Goal: Browse casually: Explore the website without a specific task or goal

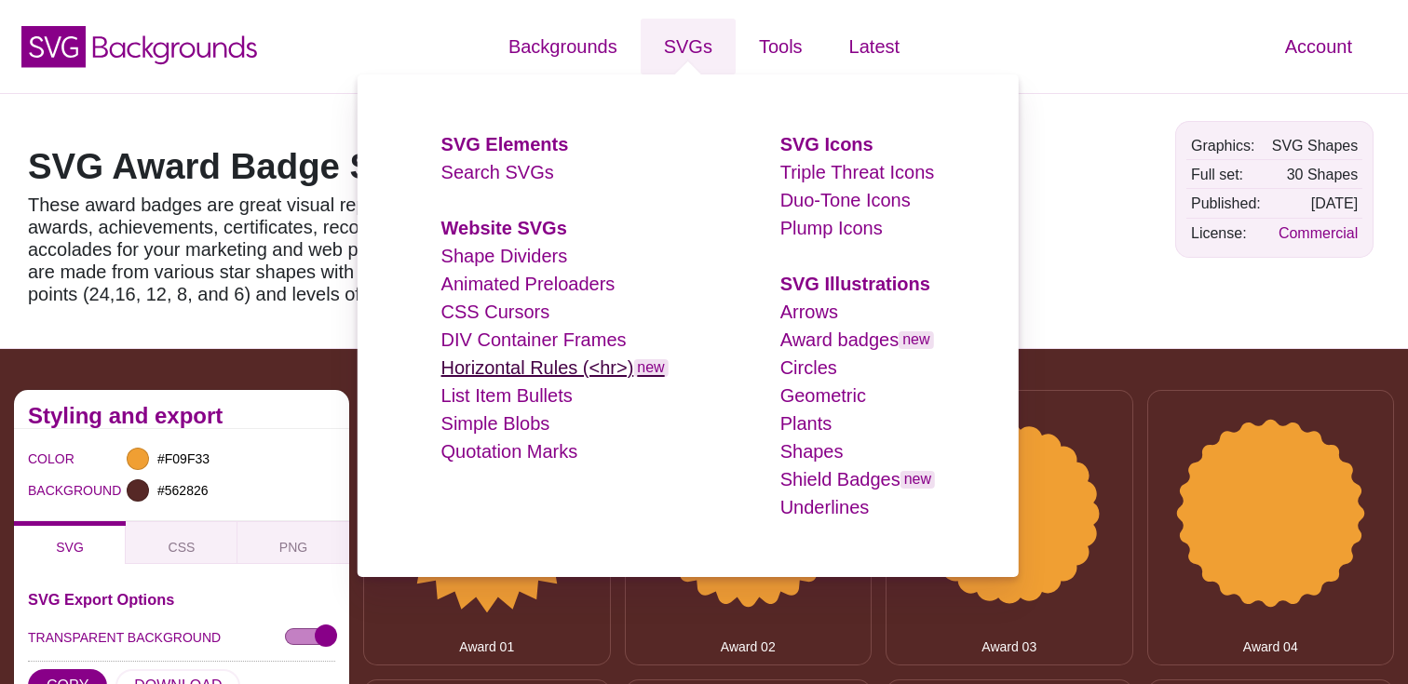
click at [577, 364] on link "Horizontal Rules (<hr>) new" at bounding box center [554, 367] width 227 height 20
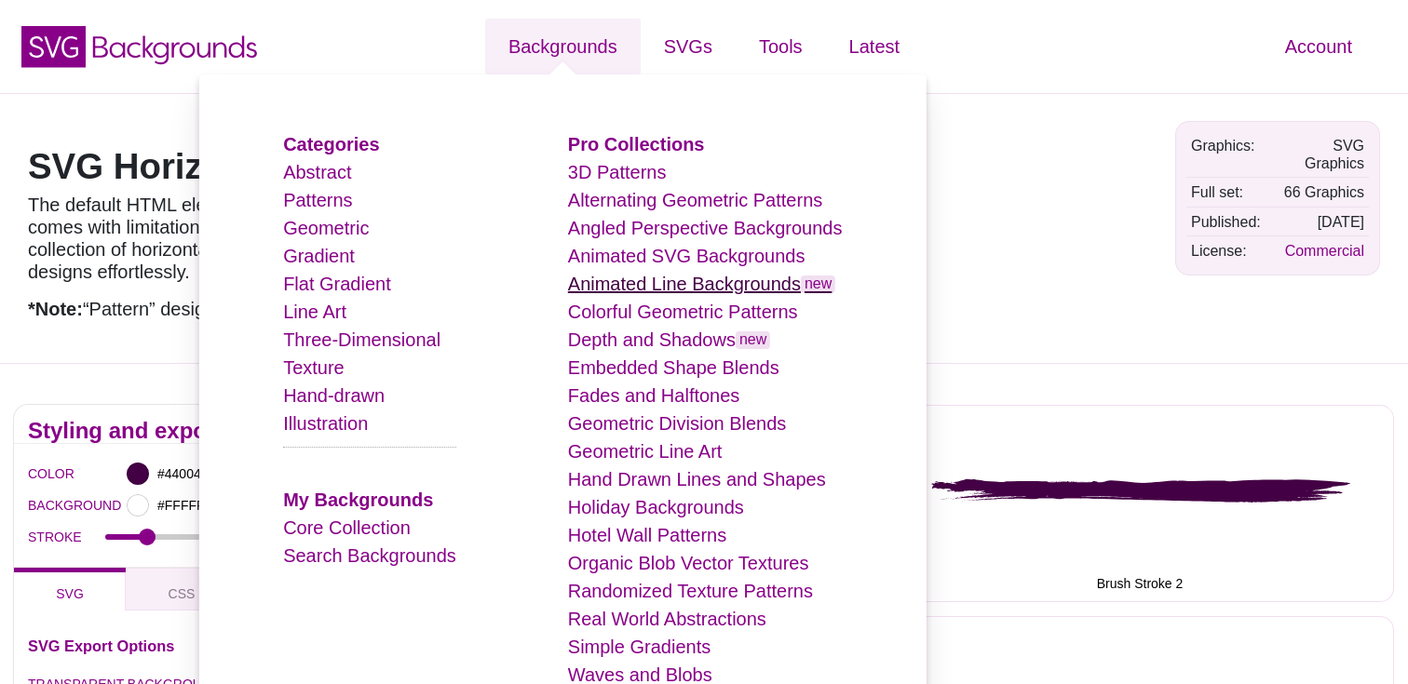
click at [690, 276] on link "Animated Line Backgrounds new" at bounding box center [702, 284] width 268 height 20
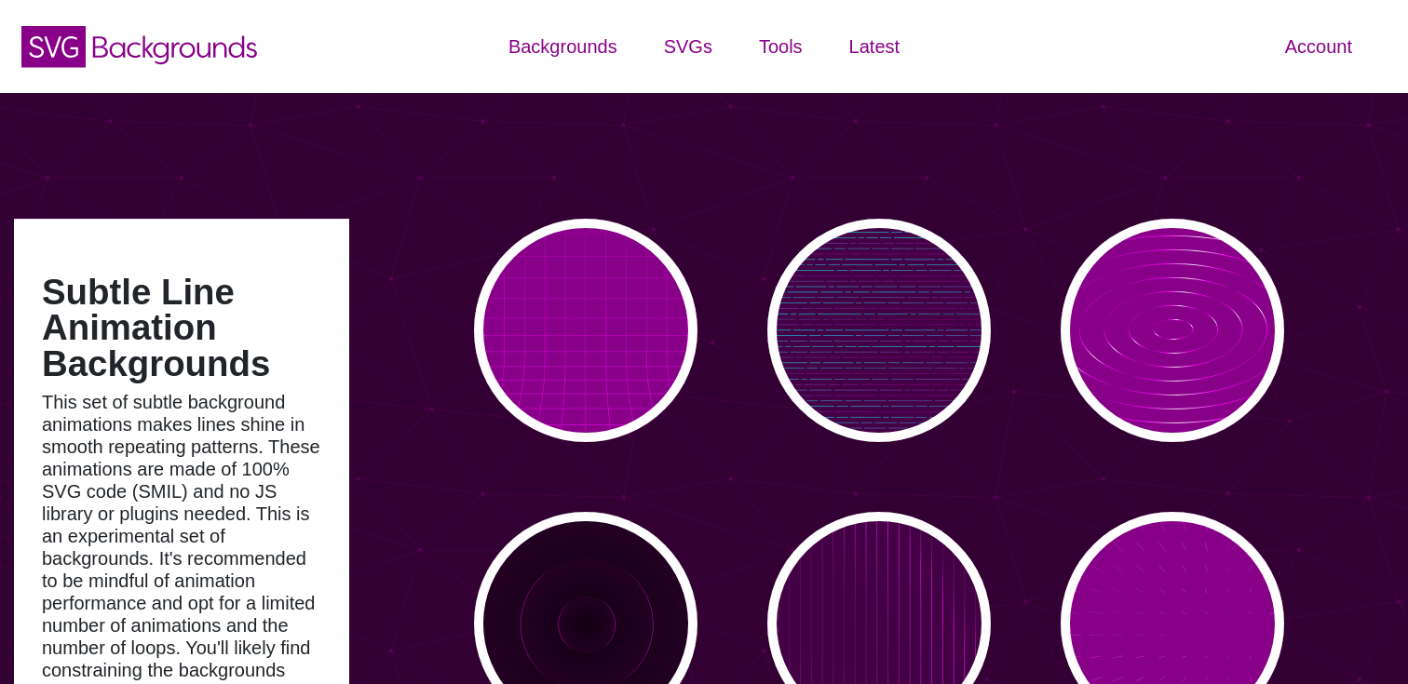
type input "#450057"
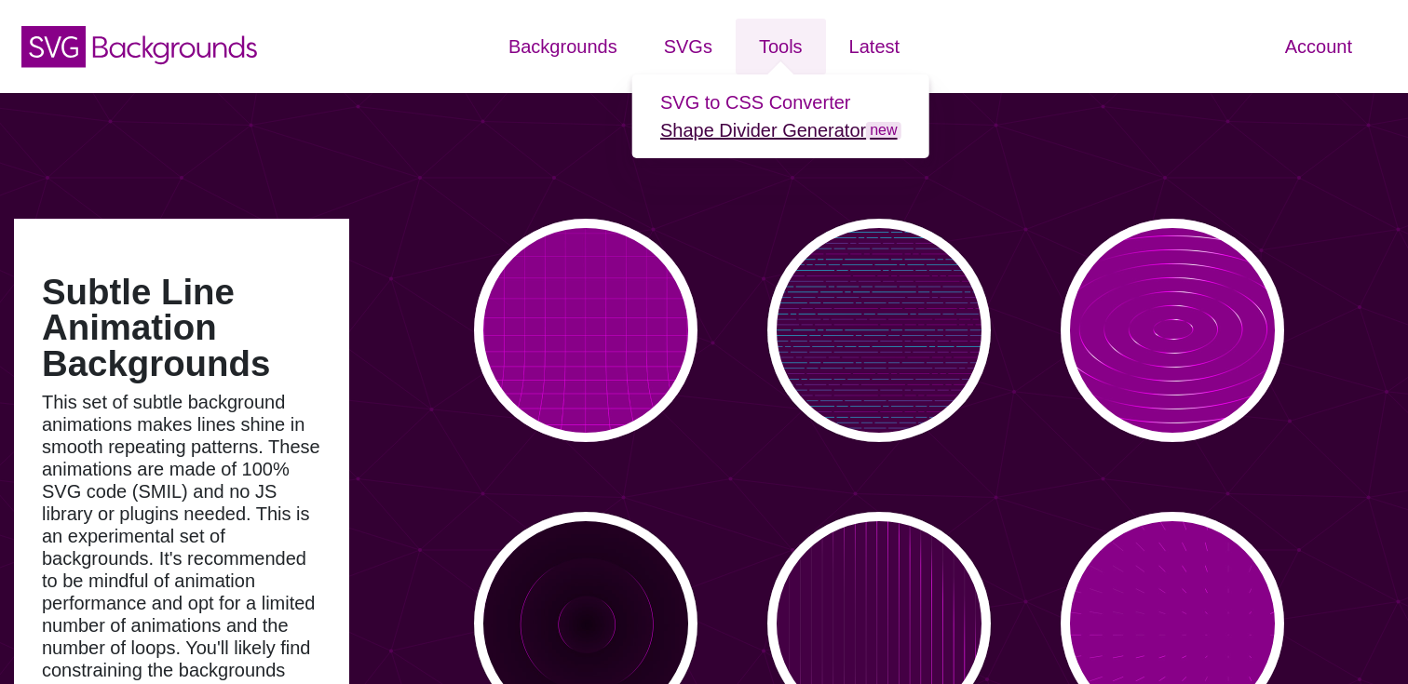
click at [765, 134] on link "Shape Divider Generator new" at bounding box center [780, 130] width 241 height 20
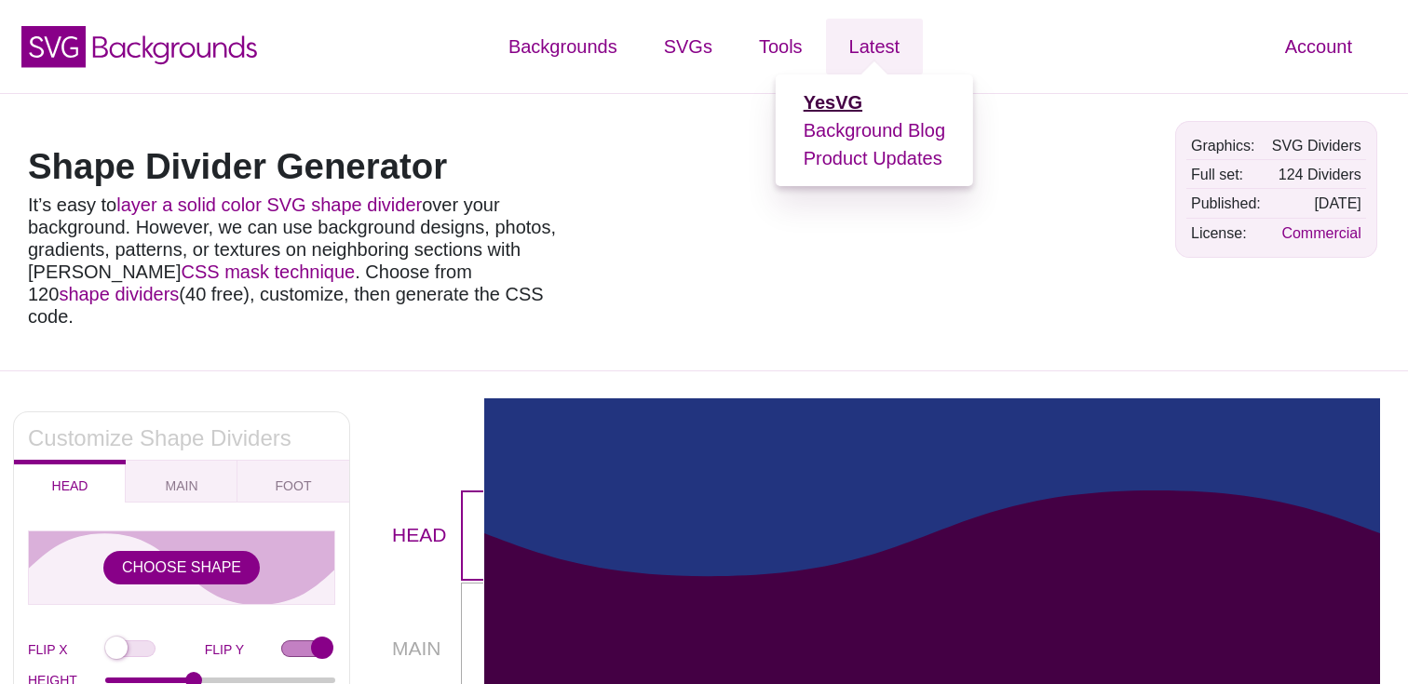
click at [832, 107] on strong "YesVG" at bounding box center [832, 102] width 59 height 20
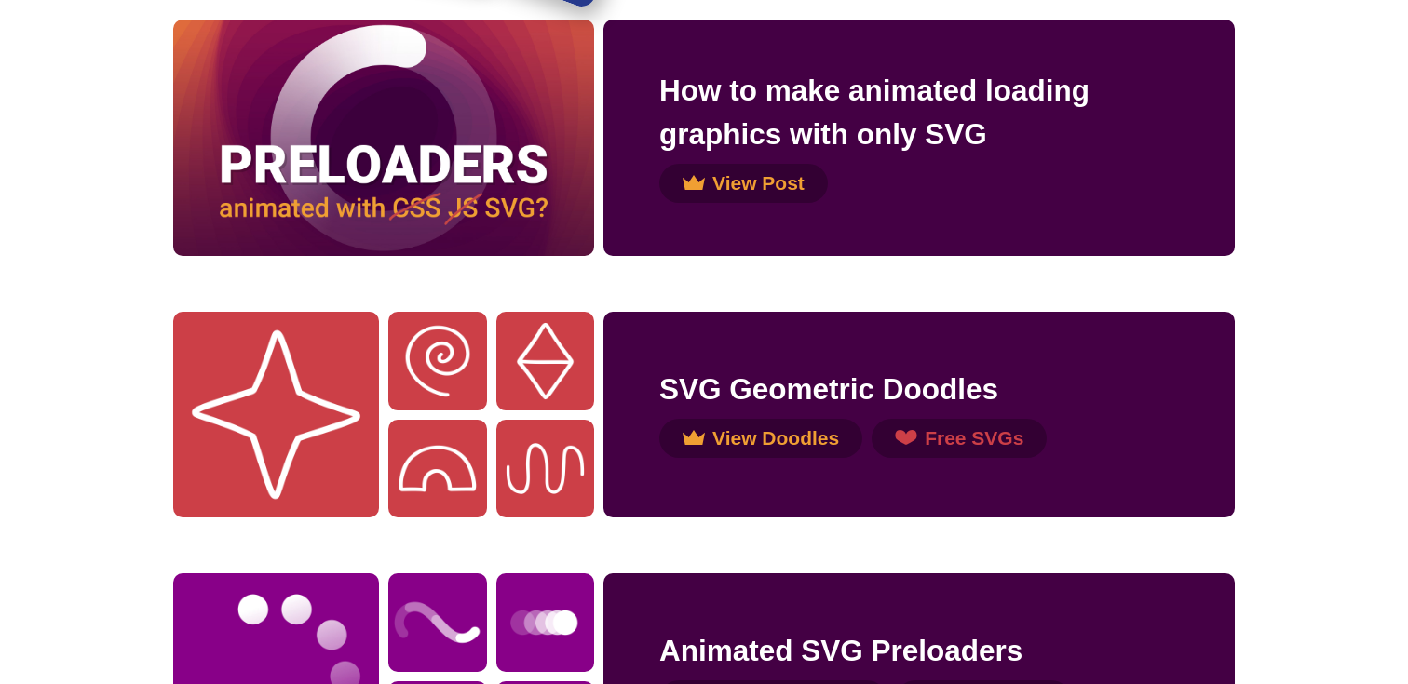
scroll to position [3536, 0]
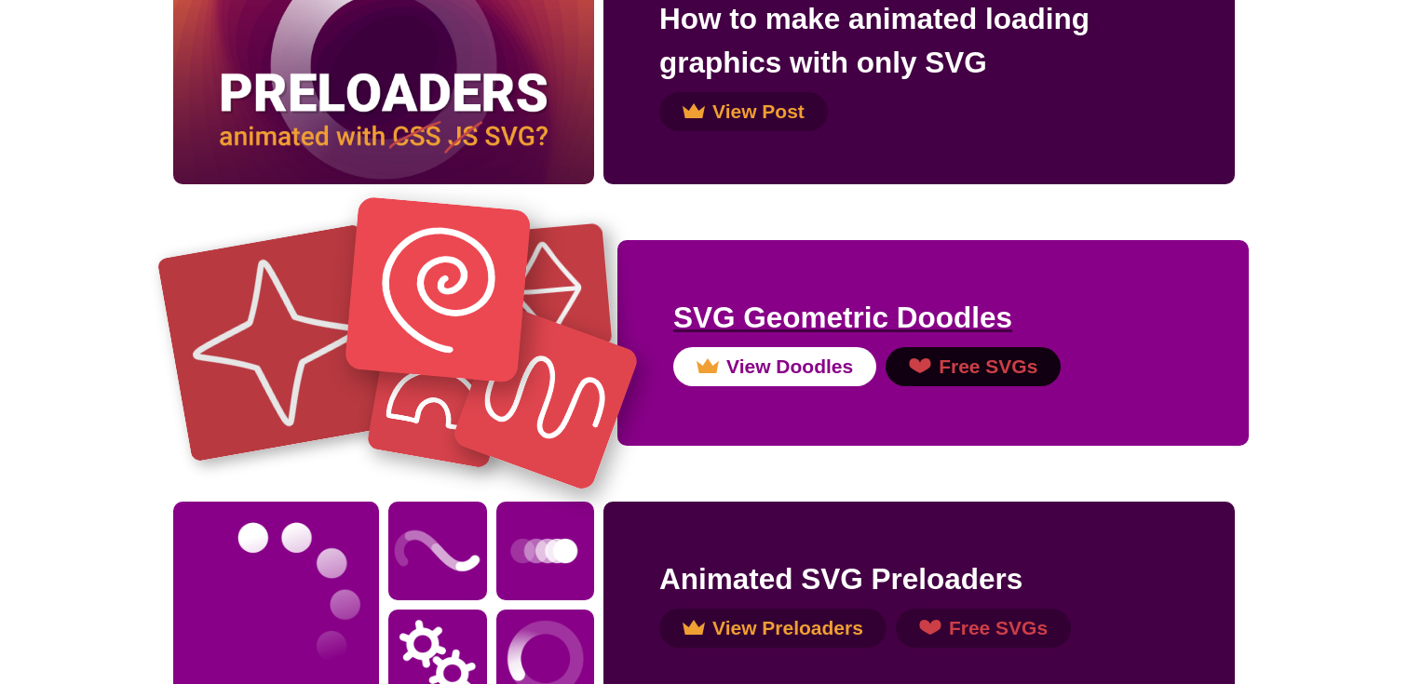
click at [731, 320] on h2 "SVG Geometric Doodles" at bounding box center [932, 318] width 519 height 44
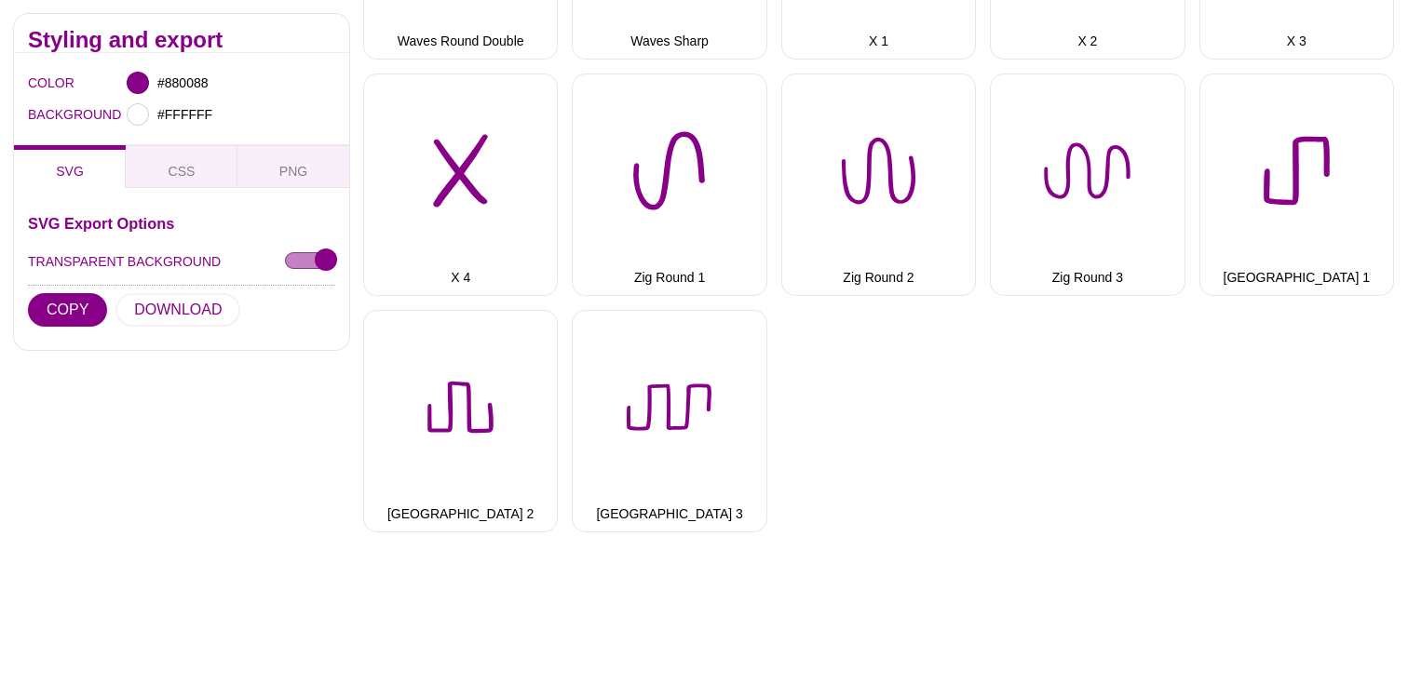
scroll to position [6364, 0]
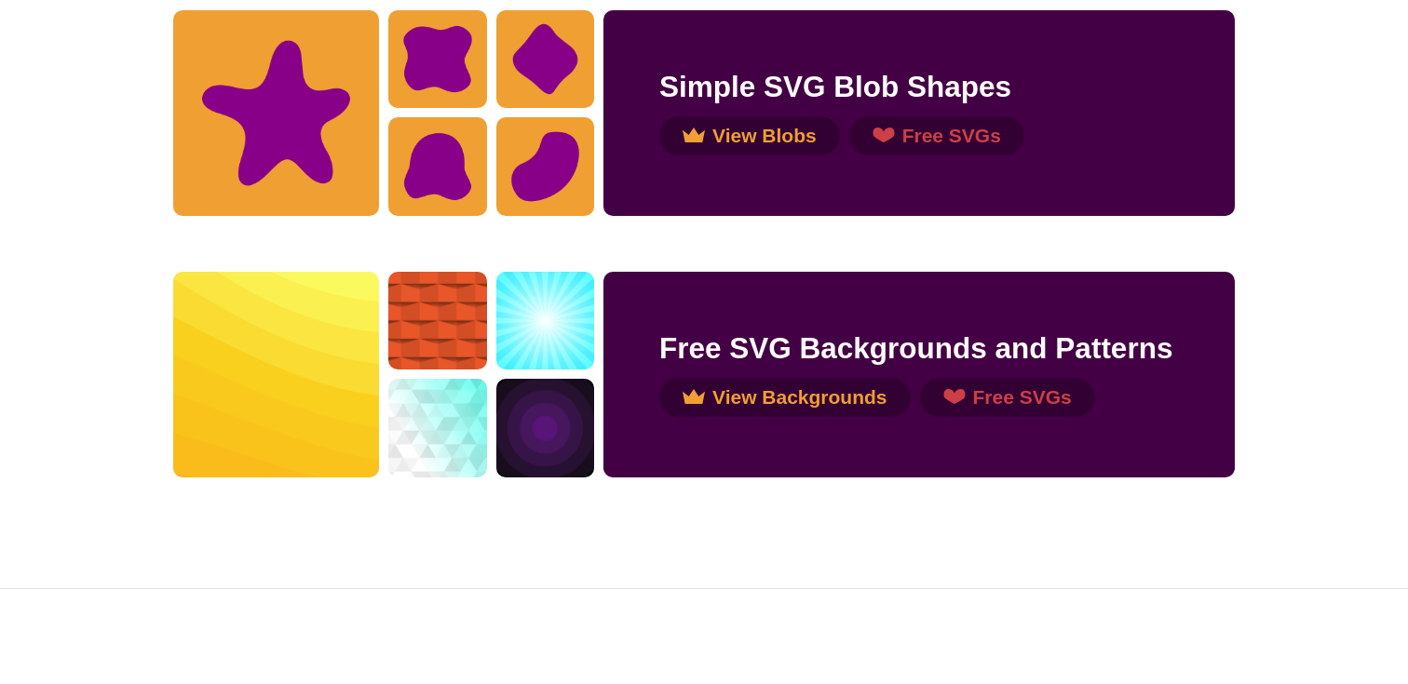
scroll to position [6195, 0]
